Goal: Use online tool/utility: Utilize a website feature to perform a specific function

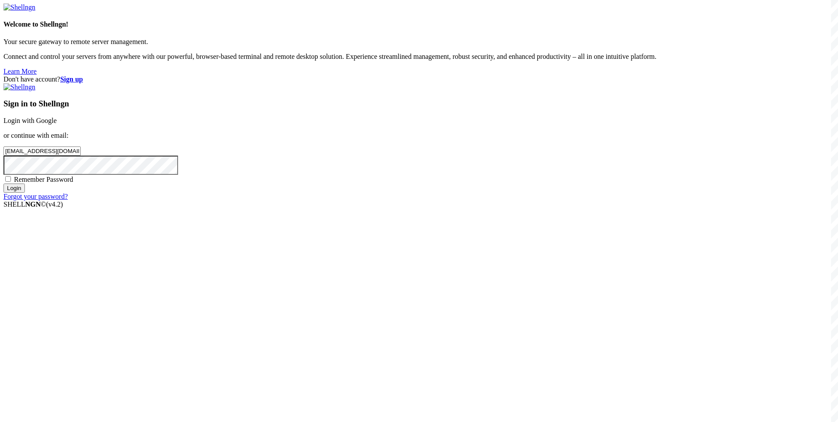
type input "[EMAIL_ADDRESS][DOMAIN_NAME]"
click at [73, 183] on span "Remember Password" at bounding box center [43, 179] width 59 height 7
click at [11, 182] on input "Remember Password" at bounding box center [8, 179] width 6 height 6
checkbox input "true"
click at [25, 193] on input "Login" at bounding box center [13, 188] width 21 height 9
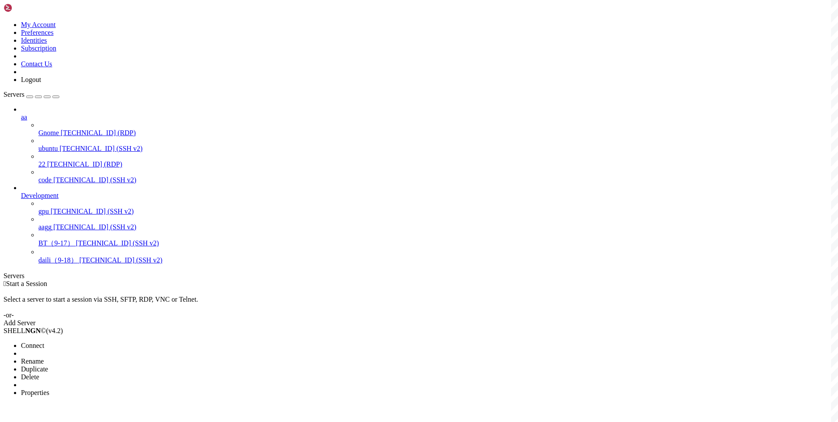
click at [77, 342] on li "Connect" at bounding box center [60, 346] width 79 height 8
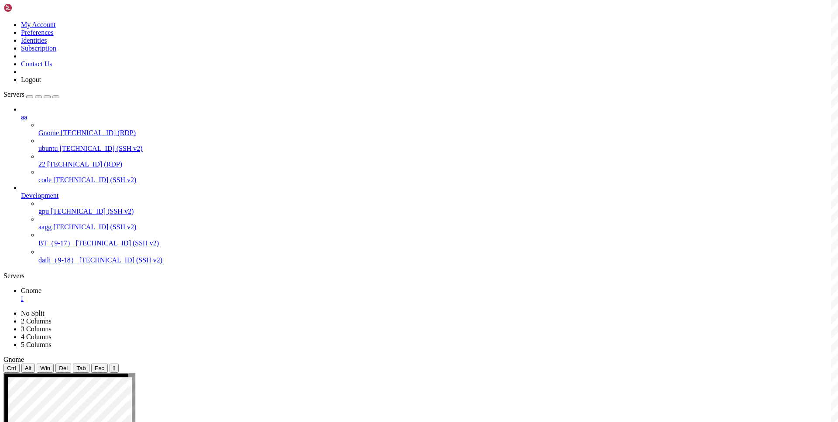
click at [154, 295] on div "" at bounding box center [428, 299] width 814 height 8
